Goal: Navigation & Orientation: Go to known website

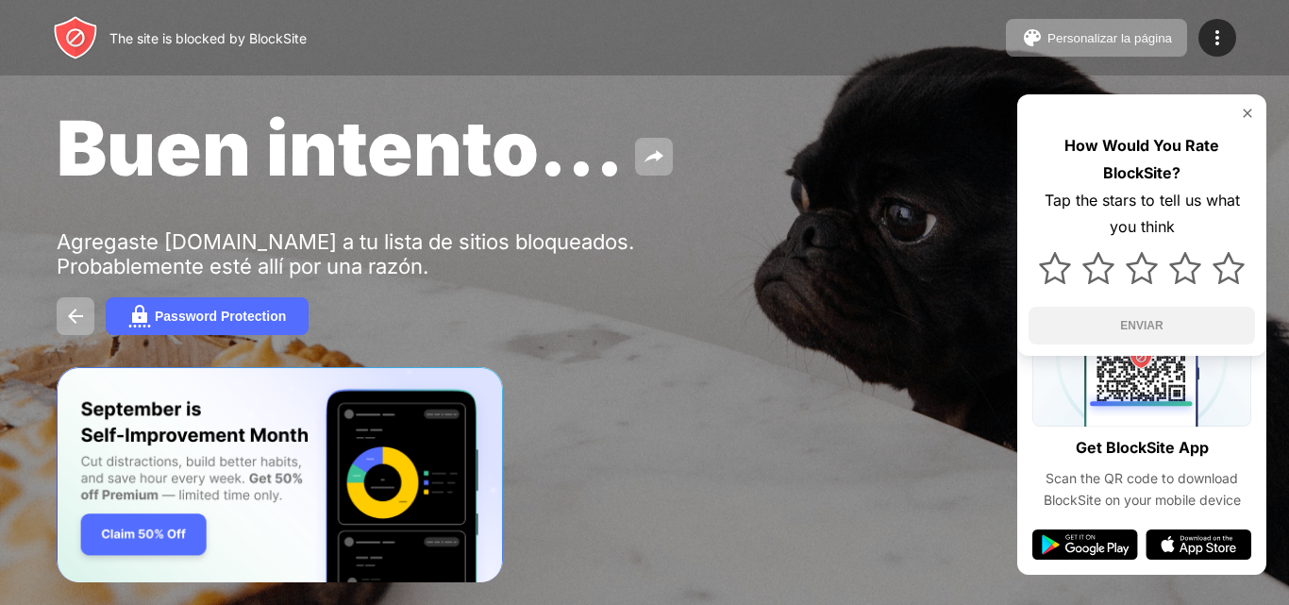
click at [1252, 111] on img at bounding box center [1247, 113] width 15 height 15
